Goal: Complete application form

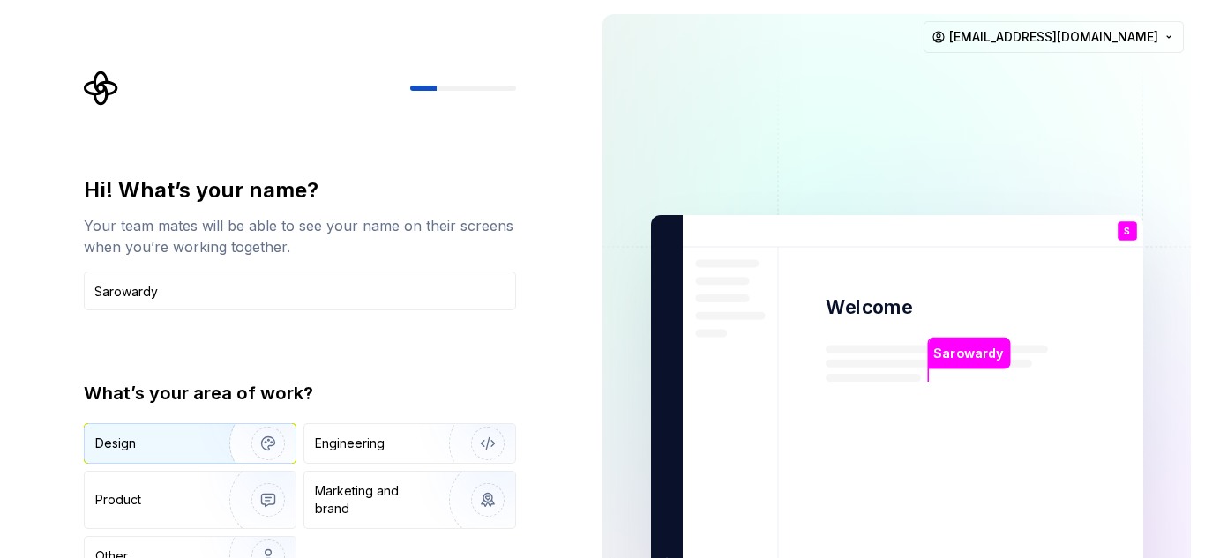
type input "Sarowardy"
click at [147, 445] on div "Design" at bounding box center [150, 444] width 111 height 18
click at [185, 95] on div at bounding box center [300, 88] width 432 height 35
click at [343, 370] on div "Hi! What’s your name? Your team mates will be able to see your name on their sc…" at bounding box center [300, 376] width 432 height 400
click at [380, 549] on div "Design Engineering Product Marketing and brand Other" at bounding box center [300, 499] width 432 height 153
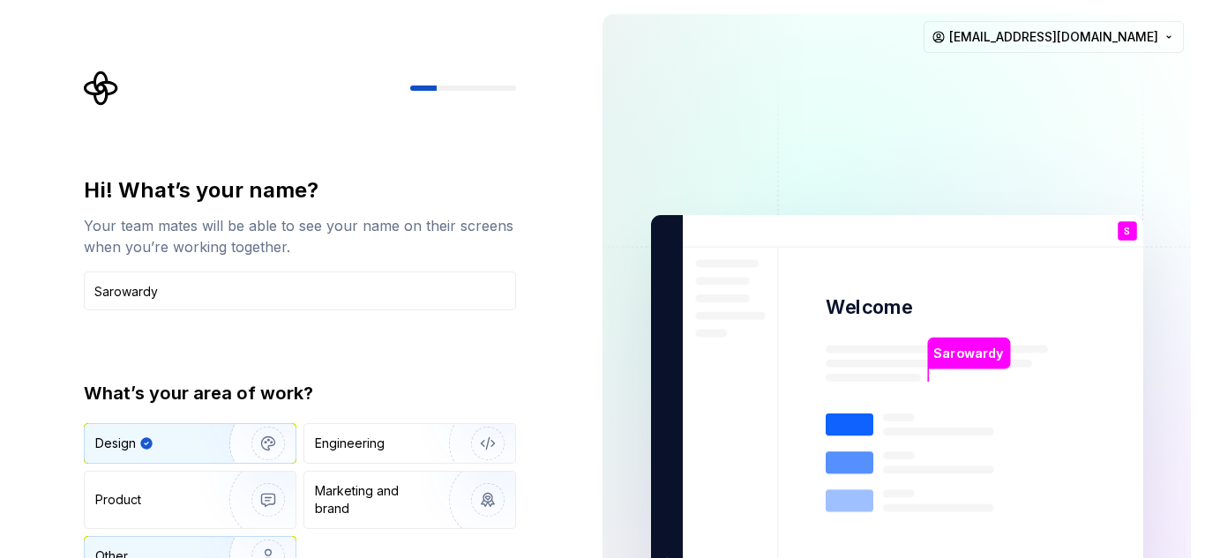
click at [220, 550] on img "button" at bounding box center [256, 557] width 113 height 118
click at [213, 445] on img "button" at bounding box center [256, 444] width 113 height 118
click at [842, 101] on img at bounding box center [897, 398] width 715 height 834
click at [98, 84] on icon "Supernova Logo" at bounding box center [101, 88] width 34 height 34
click at [196, 217] on div "Your team mates will be able to see your name on their screens when you’re work…" at bounding box center [300, 236] width 432 height 42
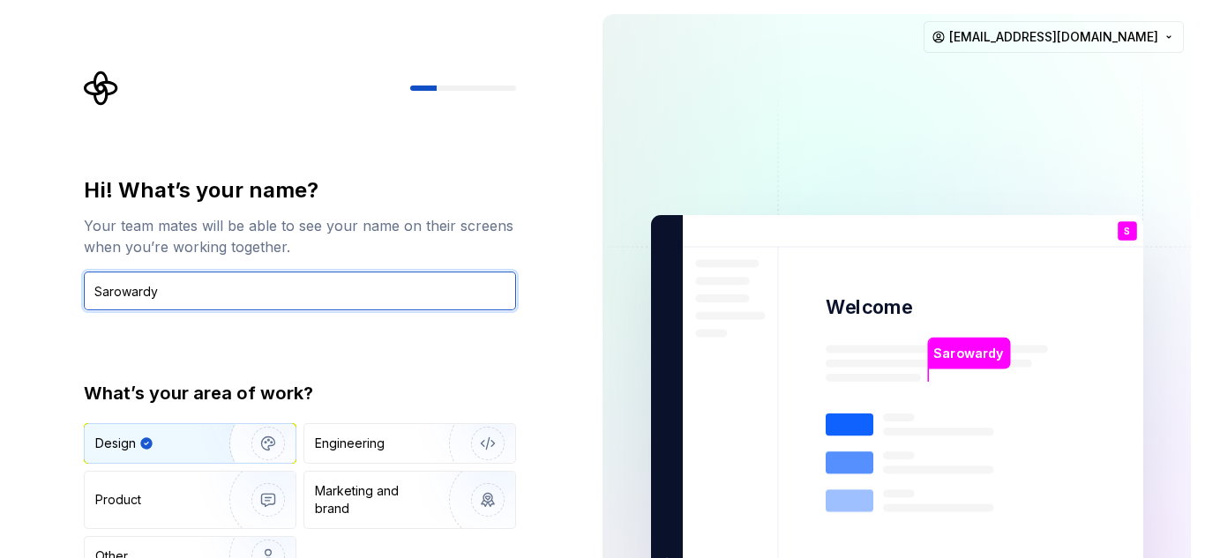
click at [221, 301] on input "Sarowardy" at bounding box center [300, 291] width 432 height 39
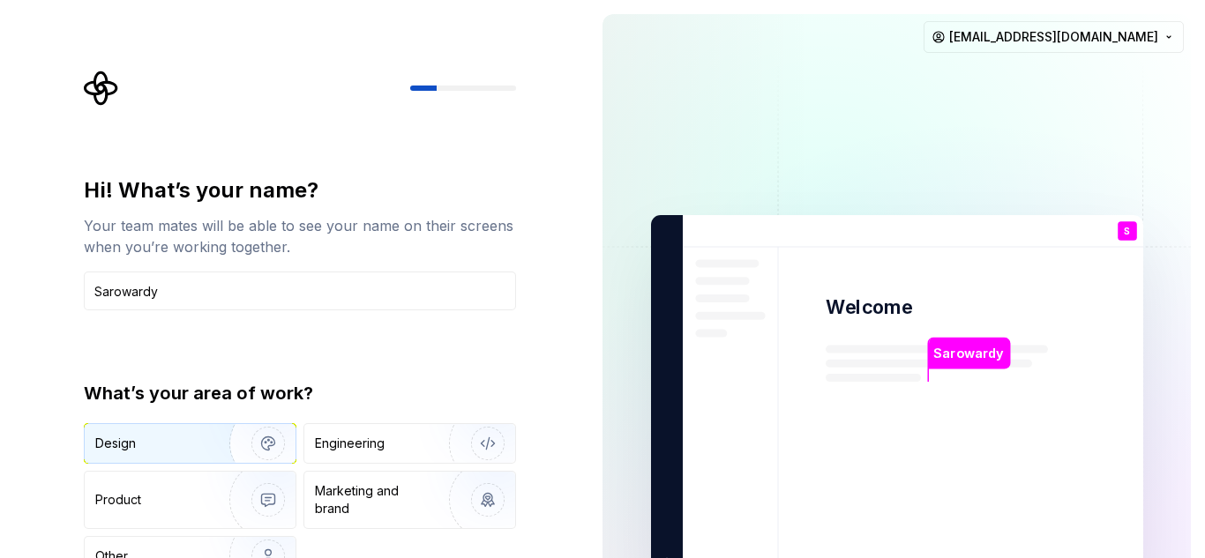
type input "Sarowardy"
click at [156, 446] on div "Design" at bounding box center [150, 444] width 111 height 18
click at [933, 139] on img at bounding box center [897, 398] width 715 height 834
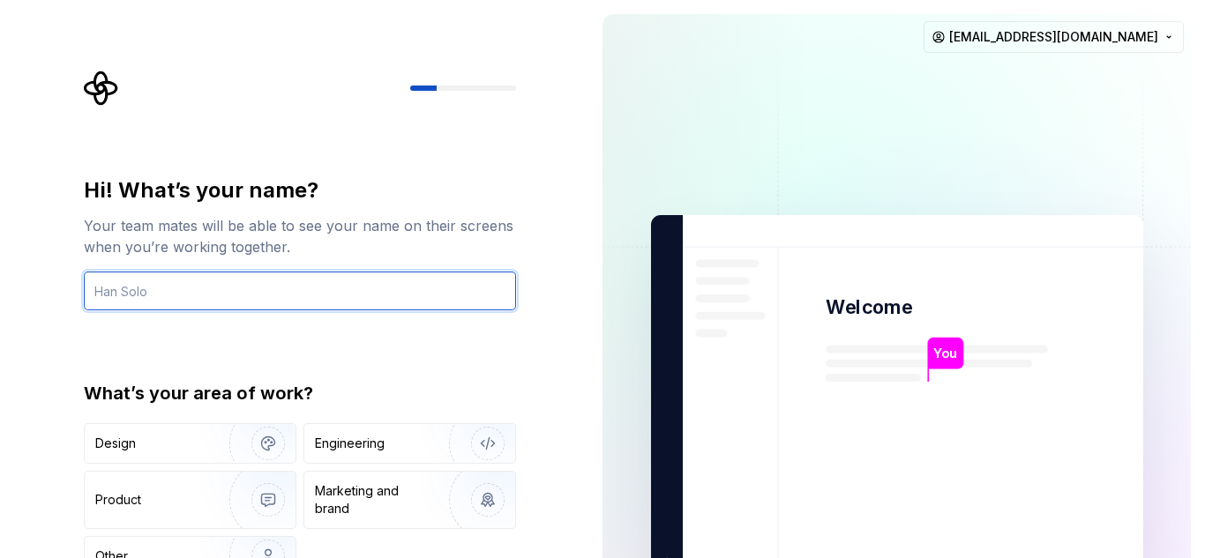
click at [352, 296] on input "text" at bounding box center [300, 291] width 432 height 39
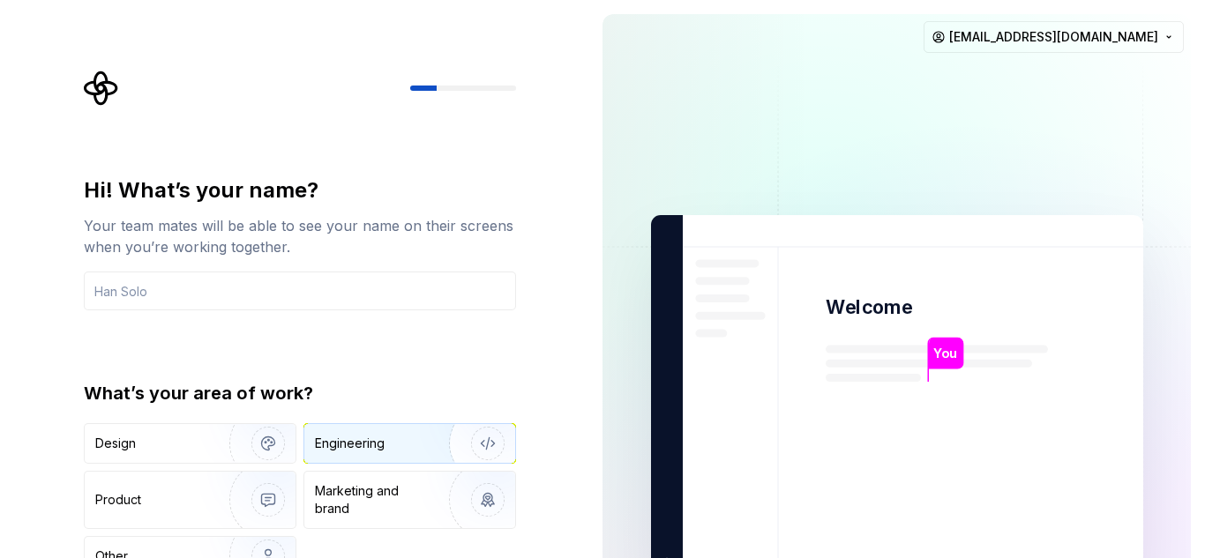
click at [357, 451] on div "Engineering" at bounding box center [350, 444] width 70 height 18
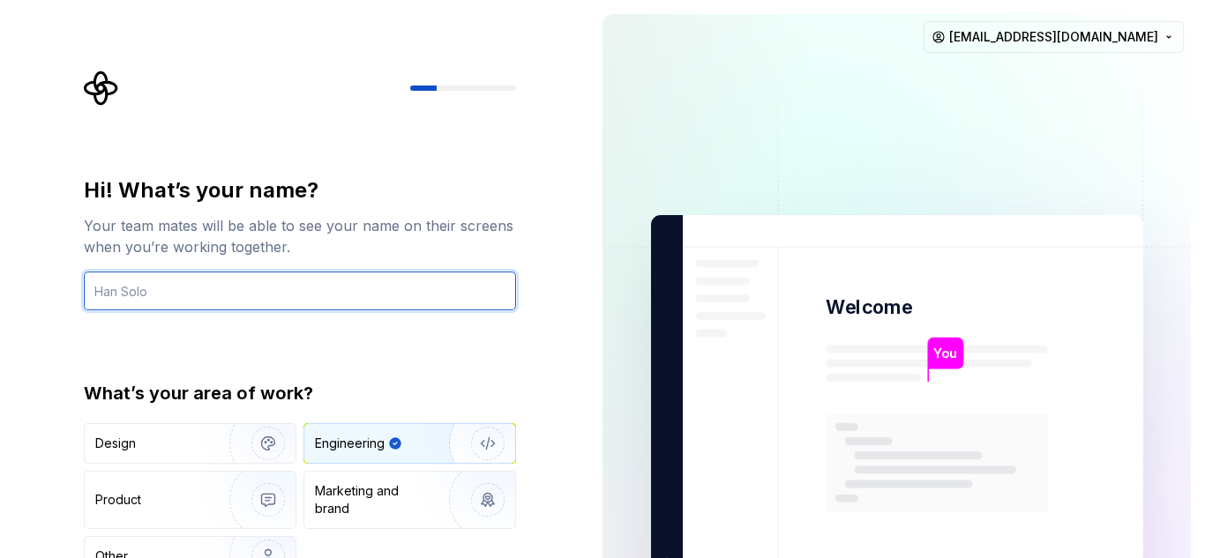
click at [245, 281] on input "text" at bounding box center [300, 291] width 432 height 39
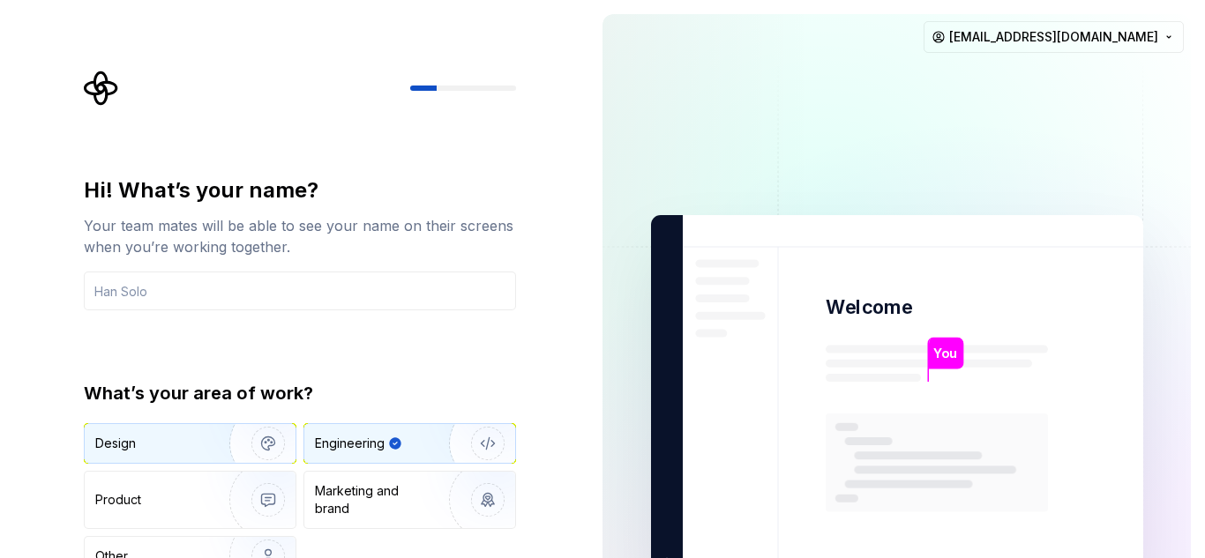
click at [160, 455] on div "Design" at bounding box center [190, 443] width 211 height 39
